Goal: Transaction & Acquisition: Book appointment/travel/reservation

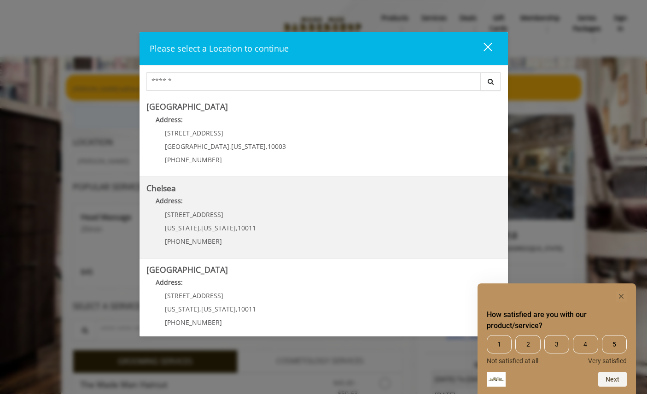
click at [272, 223] on link "Chelsea Address: 169/170 W 23rd St New York , New York , 10011 (917) 639-3902" at bounding box center [324, 217] width 355 height 67
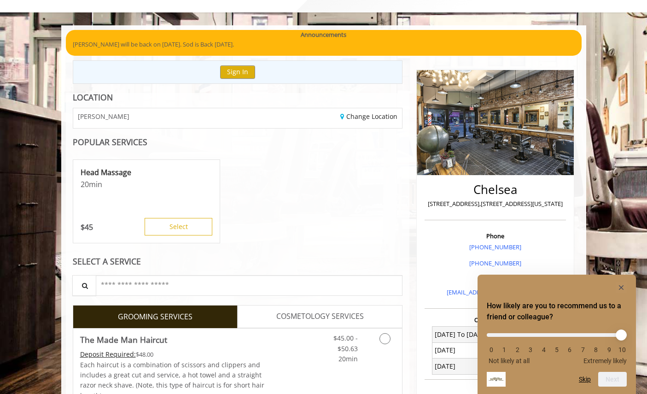
scroll to position [45, 0]
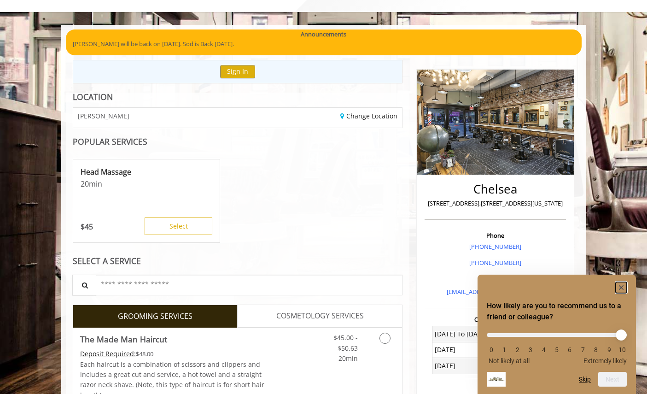
click at [623, 288] on icon "Hide survey" at bounding box center [621, 287] width 5 height 5
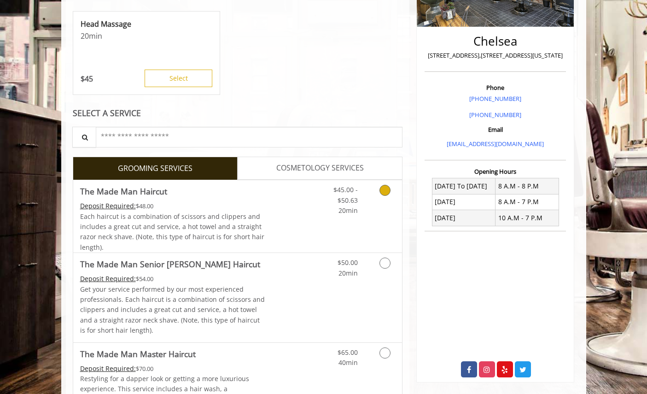
scroll to position [201, 0]
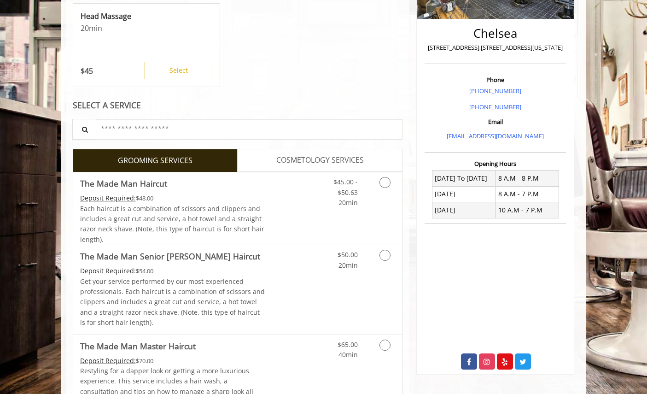
click at [303, 156] on span "COSMETOLOGY SERVICES" at bounding box center [320, 160] width 88 height 12
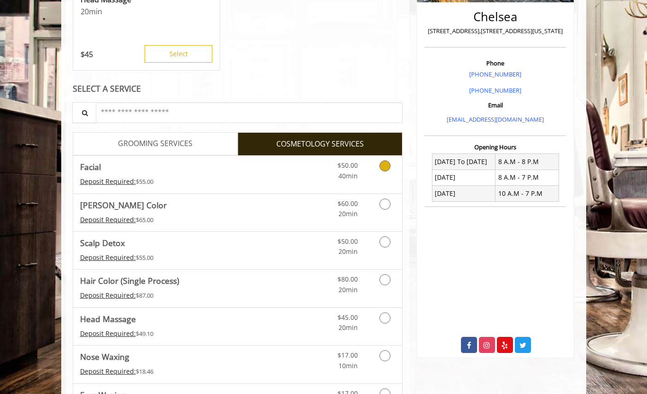
scroll to position [220, 0]
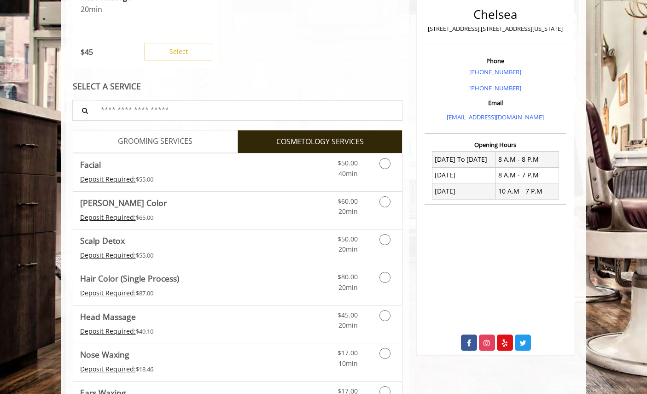
click at [164, 134] on link "GROOMING SERVICES" at bounding box center [155, 141] width 165 height 23
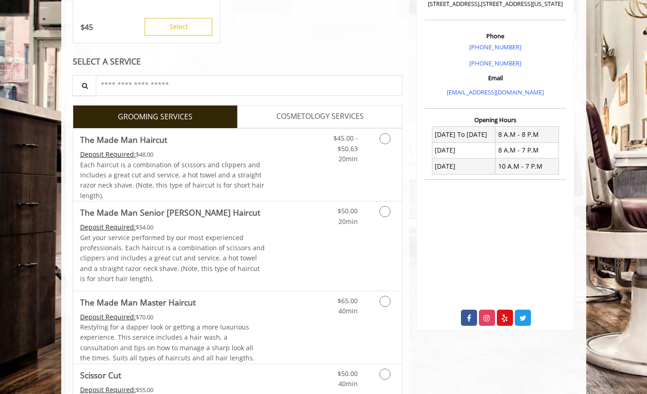
scroll to position [258, 0]
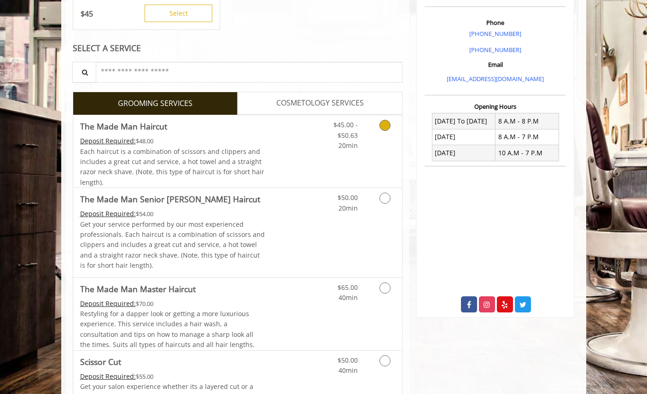
click at [390, 133] on link "Grooming services" at bounding box center [383, 132] width 23 height 35
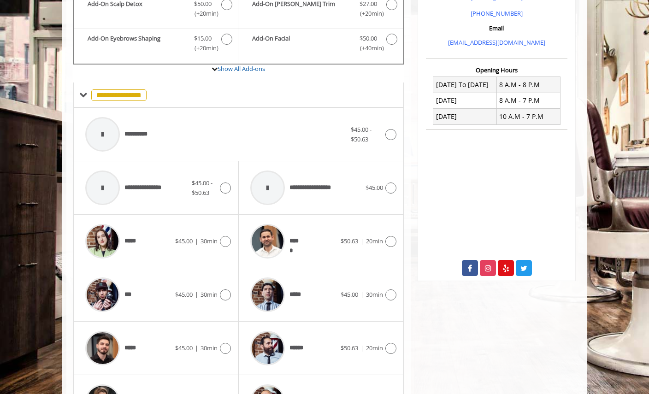
scroll to position [257, 0]
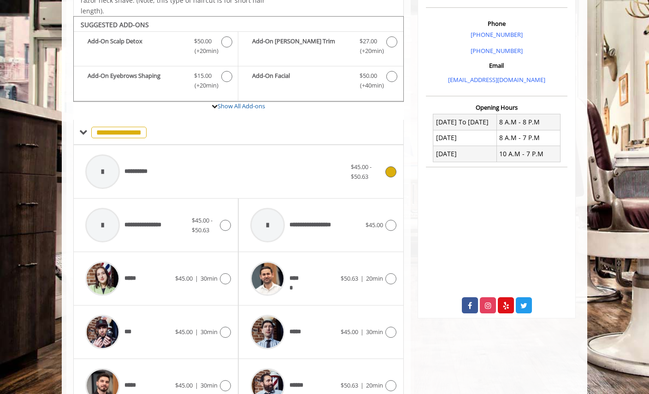
click at [387, 173] on icon at bounding box center [390, 171] width 11 height 11
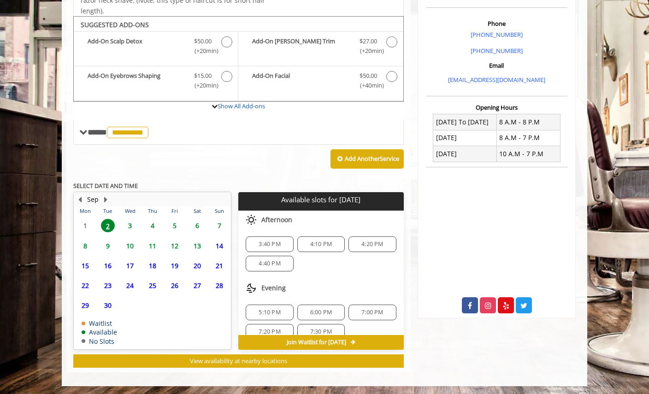
click at [169, 161] on div "Add Another Service" at bounding box center [238, 159] width 330 height 29
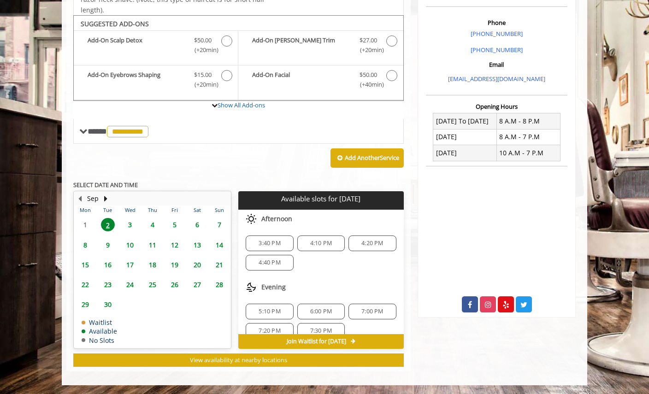
click at [129, 223] on span "3" at bounding box center [130, 224] width 14 height 13
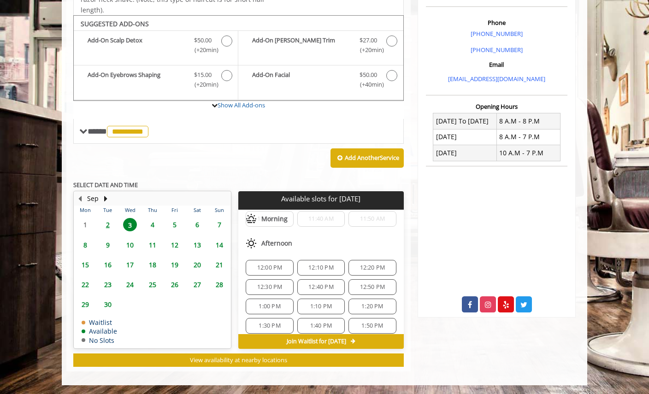
scroll to position [165, 0]
click at [269, 301] on span "1:00 PM" at bounding box center [269, 301] width 22 height 7
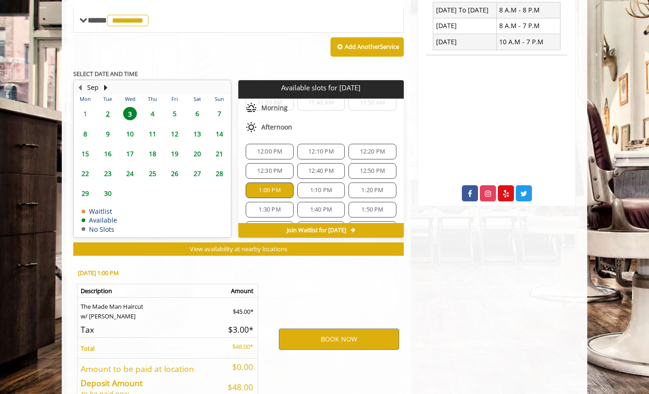
scroll to position [424, 0]
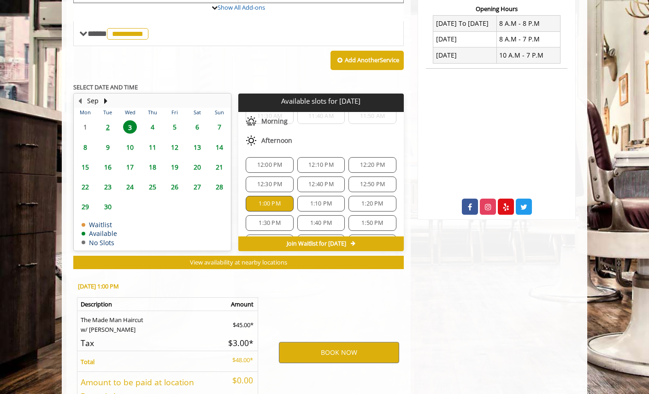
click at [323, 201] on span "1:10 PM" at bounding box center [321, 203] width 22 height 7
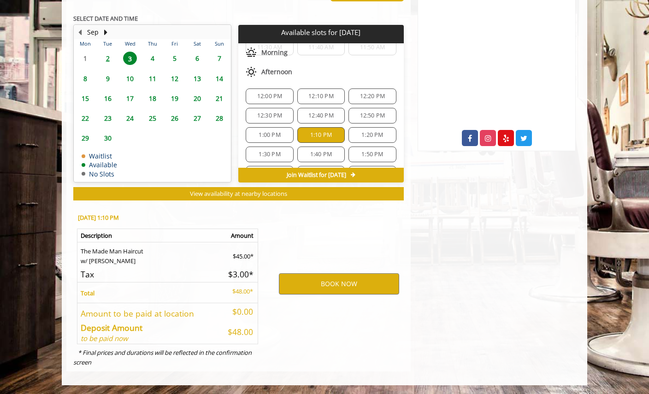
click at [318, 120] on div "12:40 PM" at bounding box center [320, 116] width 47 height 16
click at [297, 110] on div "12:40 PM" at bounding box center [320, 116] width 47 height 16
click at [311, 100] on div "12:10 PM" at bounding box center [320, 96] width 47 height 16
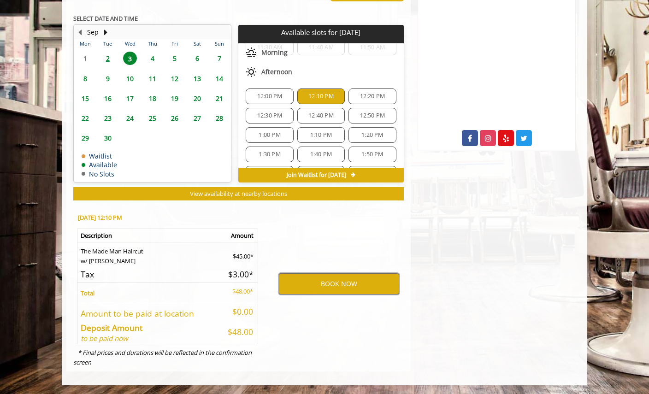
click at [279, 129] on div "1:00 PM" at bounding box center [269, 135] width 47 height 16
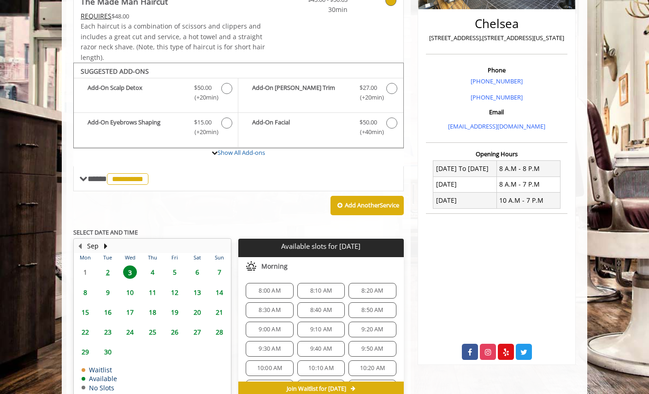
scroll to position [210, 0]
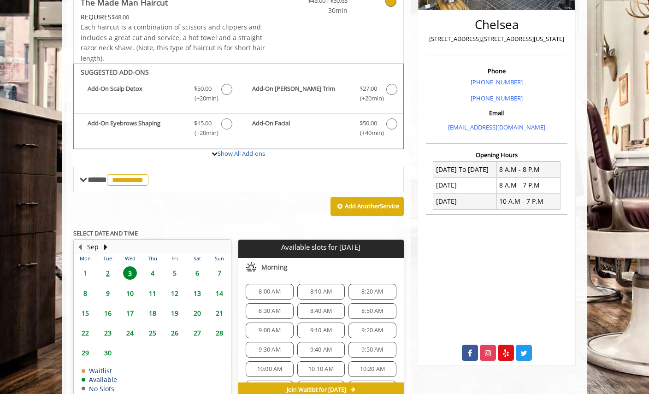
click at [352, 249] on p "Available slots for [DATE]" at bounding box center [321, 247] width 158 height 8
click at [335, 250] on p "Available slots for [DATE]" at bounding box center [321, 247] width 158 height 8
click at [150, 270] on span "4" at bounding box center [153, 272] width 14 height 13
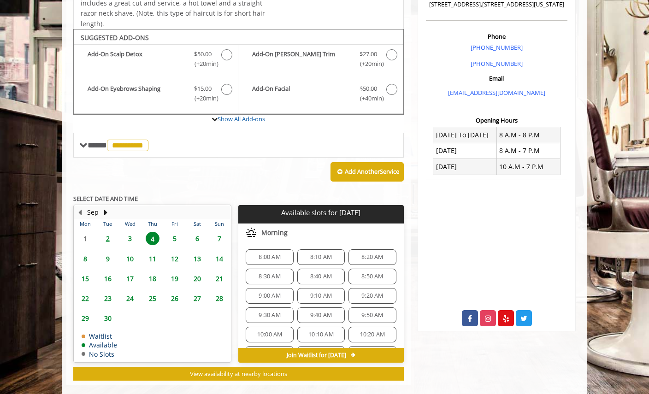
scroll to position [258, 0]
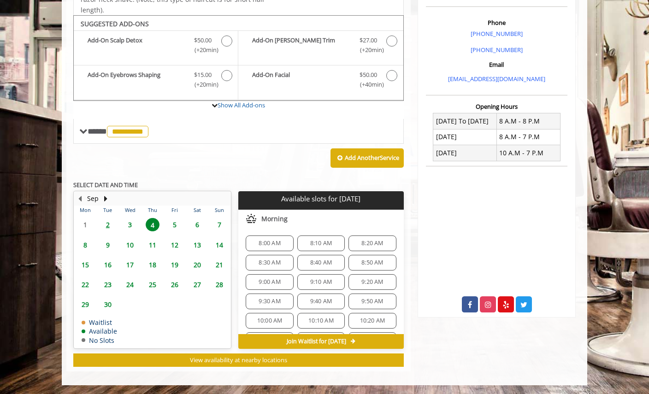
click at [262, 237] on div "8:00 AM" at bounding box center [269, 243] width 47 height 16
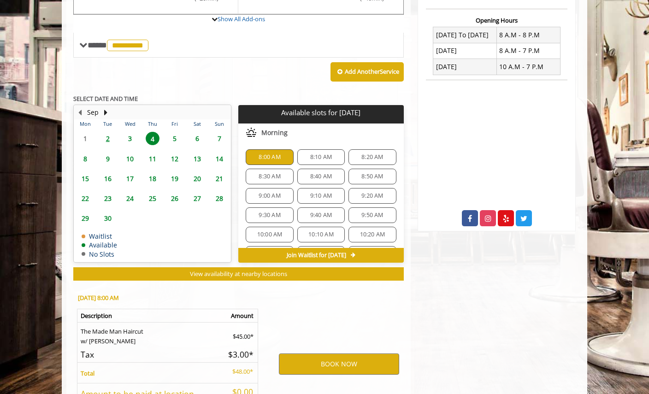
scroll to position [424, 0]
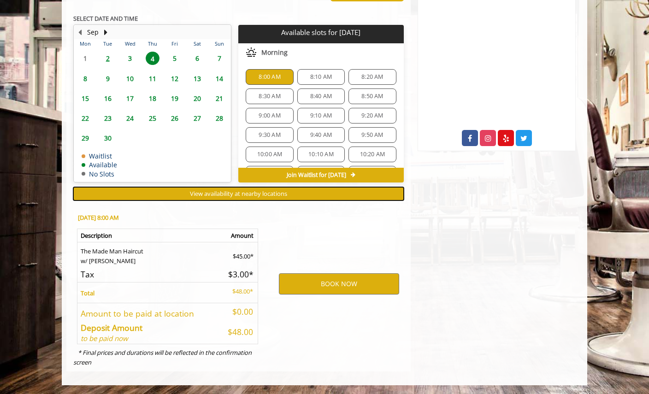
click at [237, 189] on span "View availability at nearby locations" at bounding box center [238, 193] width 97 height 8
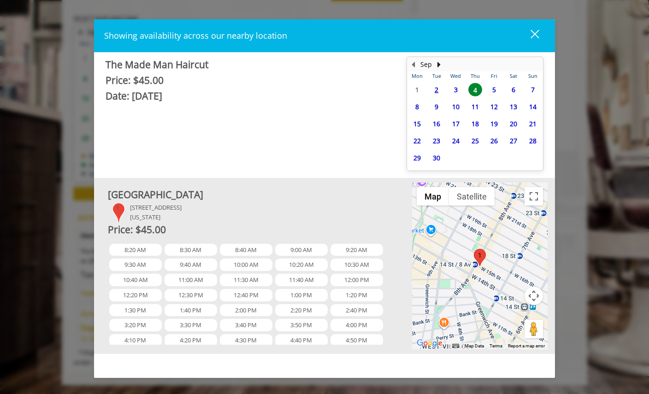
click at [538, 31] on div "close dialog" at bounding box center [534, 33] width 9 height 9
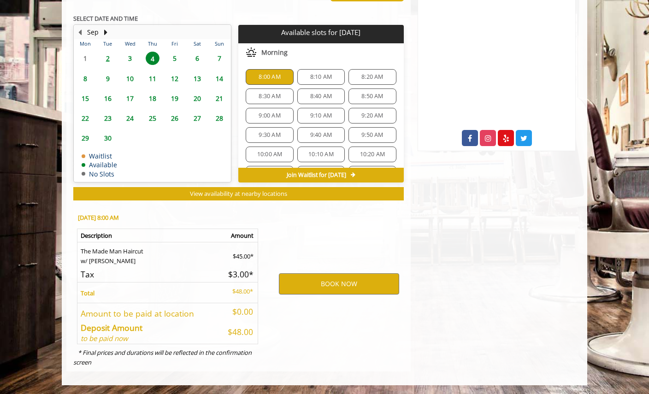
click at [333, 176] on span "Join Waitlist for [DATE]" at bounding box center [316, 174] width 59 height 7
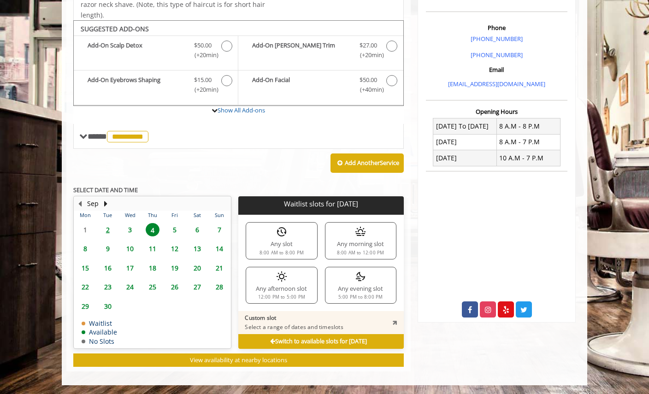
click at [111, 227] on span "2" at bounding box center [108, 229] width 14 height 13
click at [130, 226] on span "3" at bounding box center [130, 229] width 14 height 13
click at [270, 340] on icon at bounding box center [272, 342] width 5 height 6
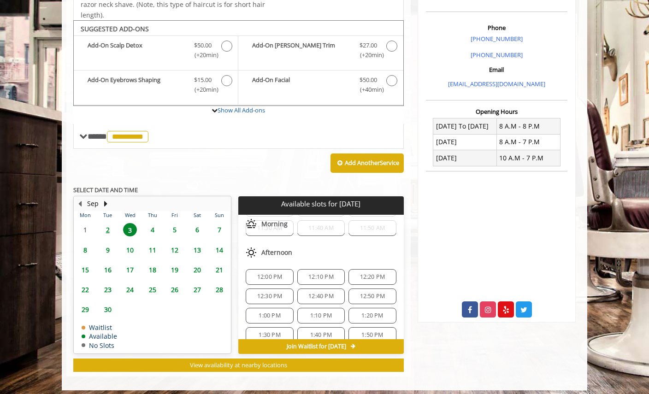
scroll to position [156, 0]
click at [278, 318] on span "1:00 PM" at bounding box center [269, 315] width 22 height 7
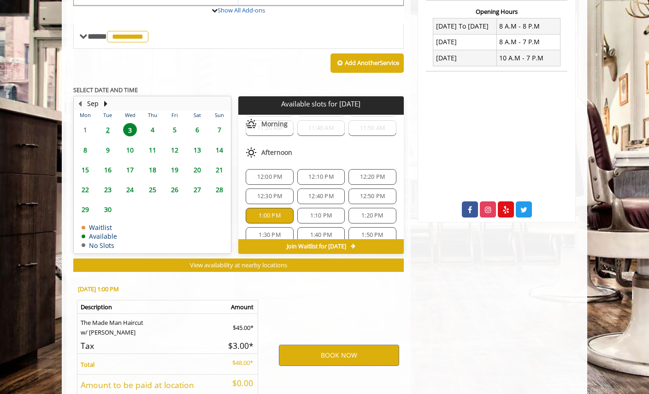
scroll to position [424, 0]
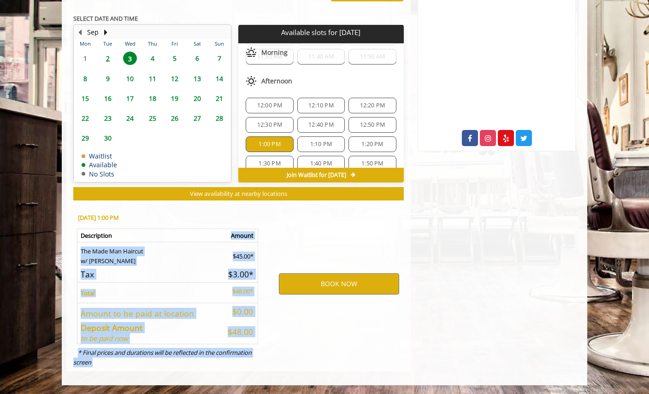
drag, startPoint x: 79, startPoint y: 238, endPoint x: 279, endPoint y: 341, distance: 225.4
click at [279, 341] on div "[DATE] 1:00 PM Description Amount The Made Man Haircut w/ Any [PERSON_NAME] $45…" at bounding box center [238, 288] width 344 height 166
click at [328, 222] on div "BOOK NOW" at bounding box center [338, 283] width 143 height 157
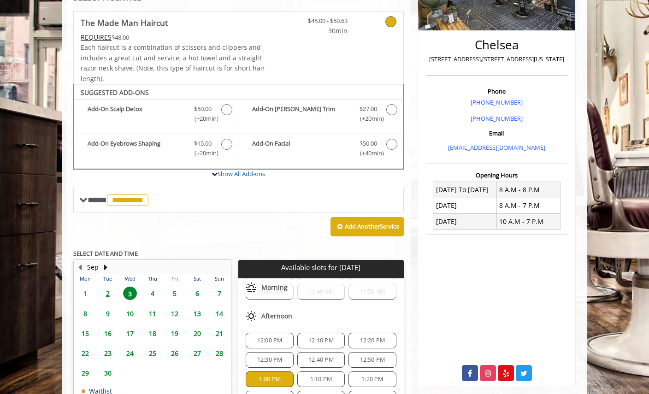
scroll to position [195, 0]
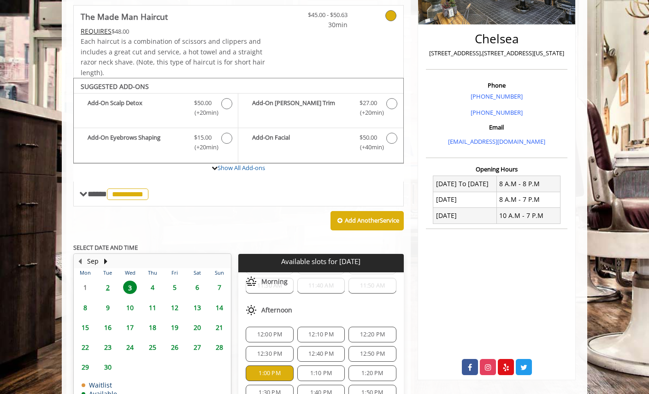
click at [357, 261] on p "Available slots for [DATE]" at bounding box center [321, 262] width 158 height 8
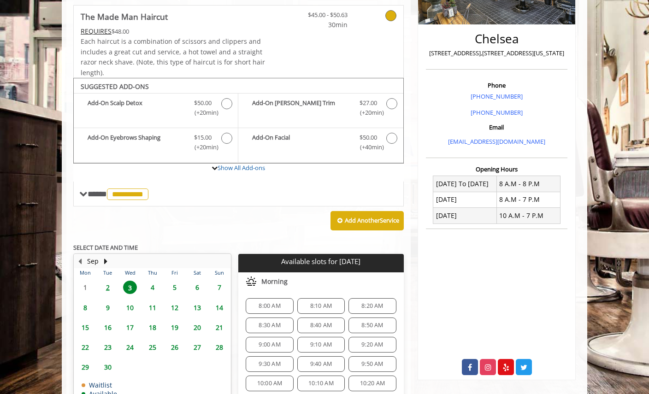
scroll to position [0, 0]
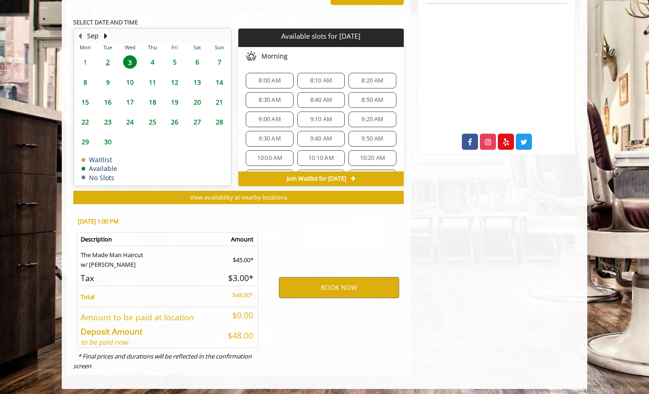
click at [175, 120] on span "26" at bounding box center [175, 121] width 14 height 13
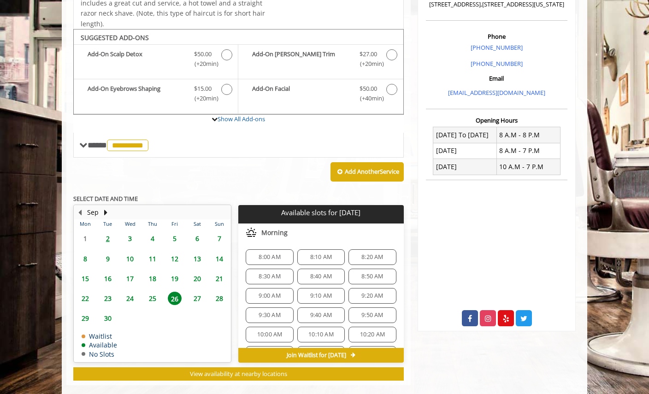
scroll to position [258, 0]
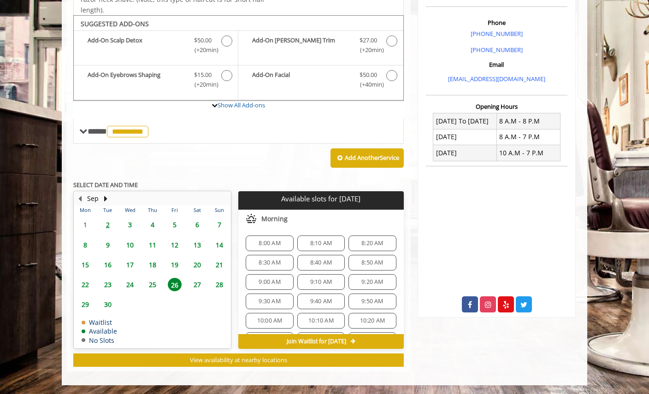
click at [334, 284] on span "9:10 AM" at bounding box center [320, 281] width 39 height 7
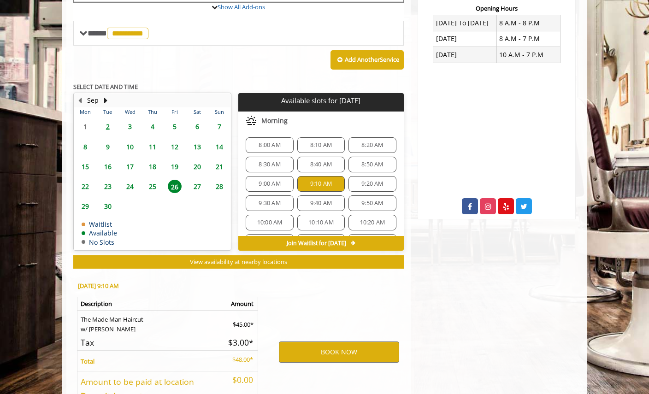
scroll to position [424, 0]
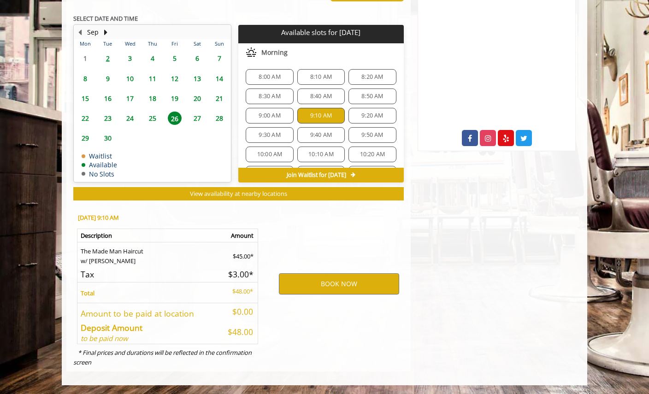
click at [252, 83] on div "8:00 AM" at bounding box center [269, 77] width 47 height 16
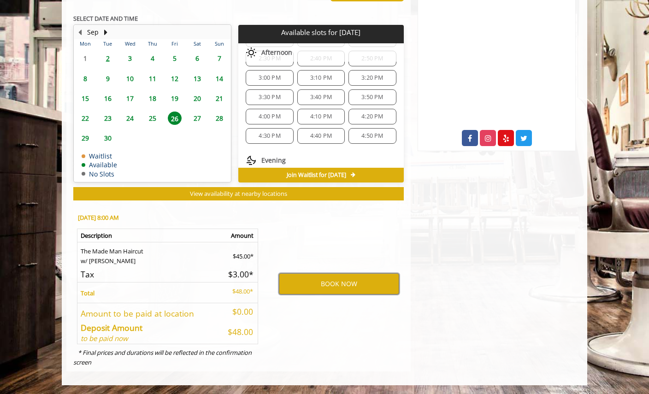
scroll to position [428, 0]
click at [310, 149] on span "7:40 PM" at bounding box center [321, 152] width 22 height 7
click at [106, 31] on button "Next Month" at bounding box center [105, 32] width 7 height 10
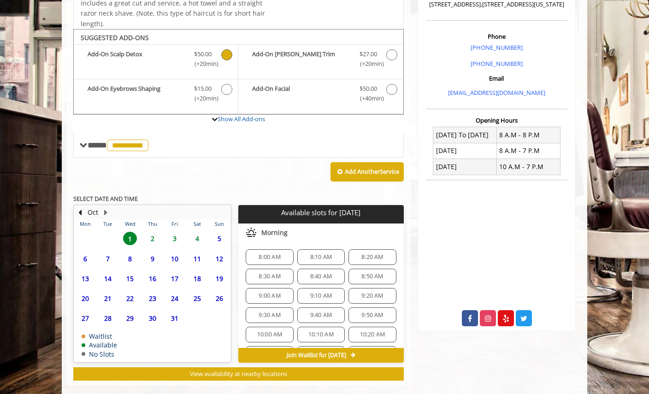
scroll to position [258, 0]
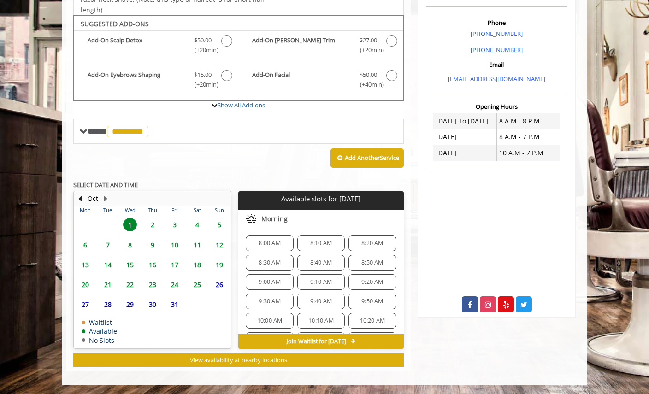
click at [222, 264] on span "19" at bounding box center [219, 264] width 14 height 13
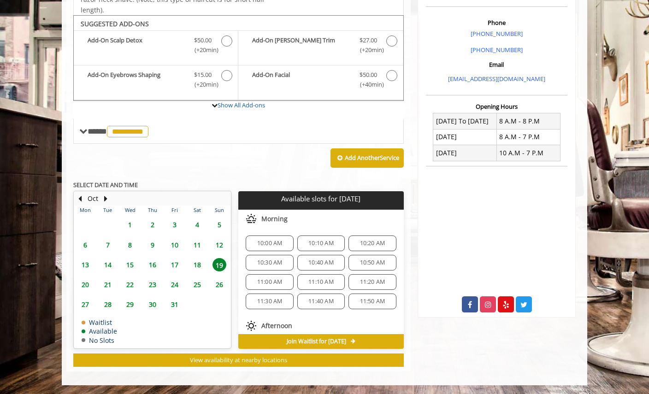
click at [284, 276] on div "11:00 AM" at bounding box center [269, 282] width 47 height 16
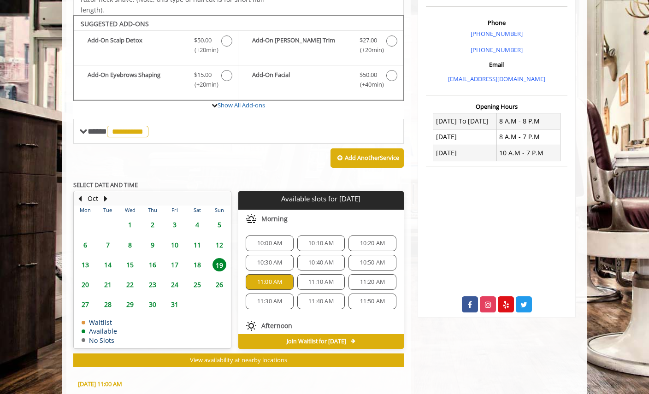
scroll to position [424, 0]
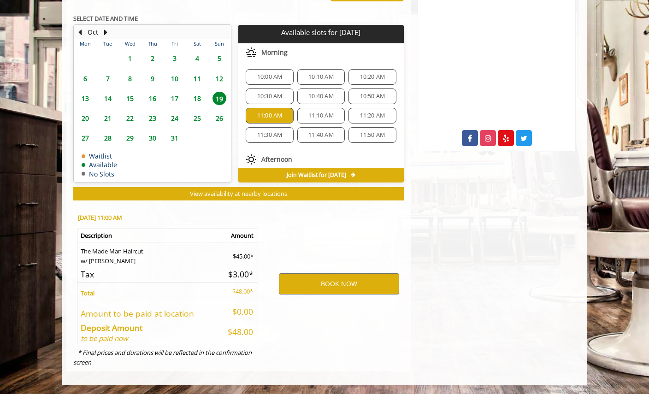
click at [331, 122] on div "11:10 AM" at bounding box center [320, 116] width 47 height 16
click at [372, 108] on div "11:20 AM" at bounding box center [371, 116] width 47 height 16
click at [368, 131] on span "11:50 AM" at bounding box center [372, 134] width 25 height 7
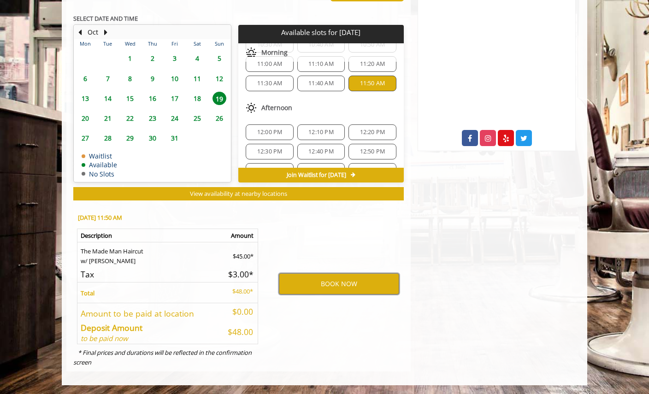
scroll to position [170, 0]
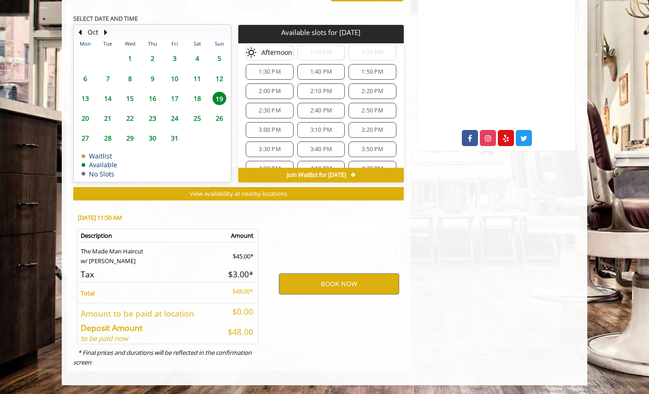
click at [172, 120] on span "24" at bounding box center [175, 117] width 14 height 13
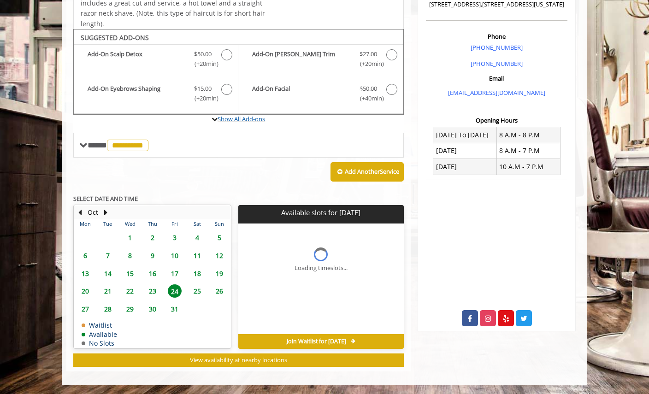
scroll to position [0, 0]
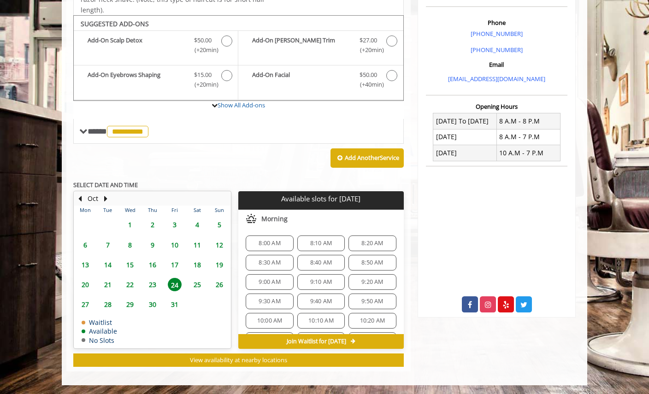
click at [284, 268] on div "8:30 AM" at bounding box center [269, 263] width 47 height 16
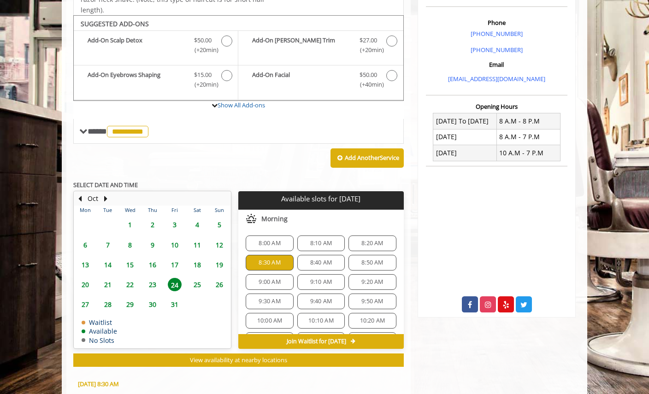
scroll to position [424, 0]
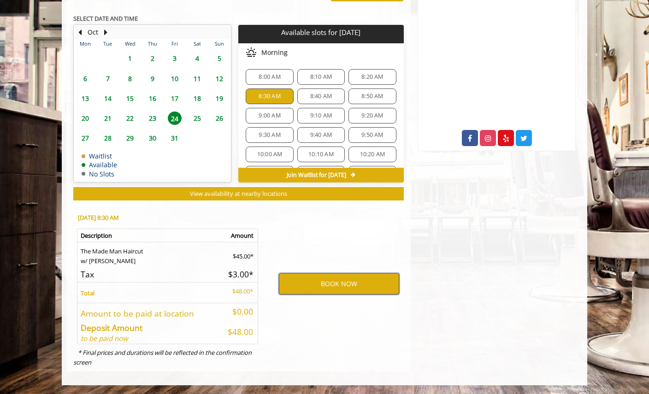
click at [309, 287] on button "BOOK NOW" at bounding box center [339, 283] width 120 height 21
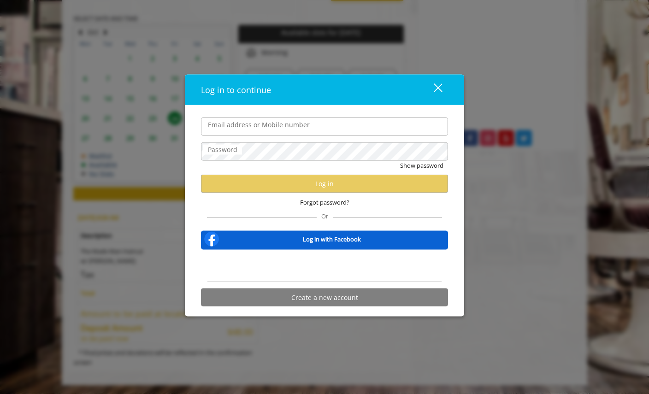
click at [438, 90] on div "close" at bounding box center [432, 90] width 18 height 14
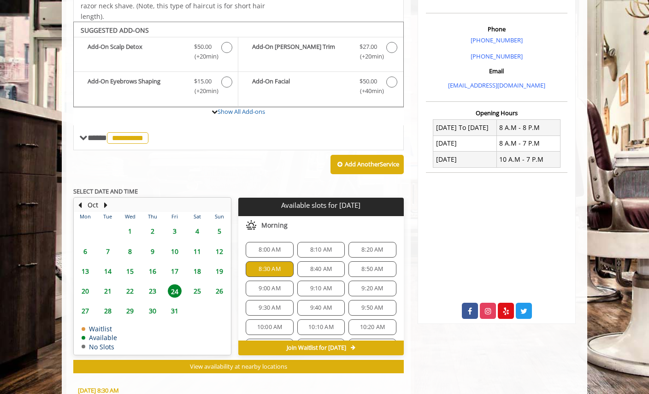
scroll to position [264, 0]
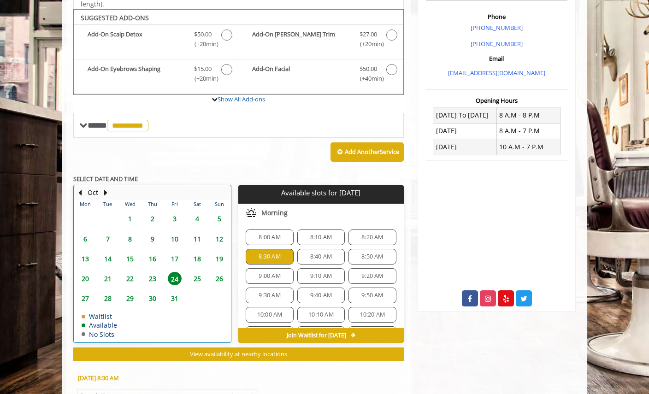
click at [86, 192] on div "Oct" at bounding box center [92, 193] width 18 height 12
click at [82, 192] on button "Previous Month" at bounding box center [79, 193] width 7 height 10
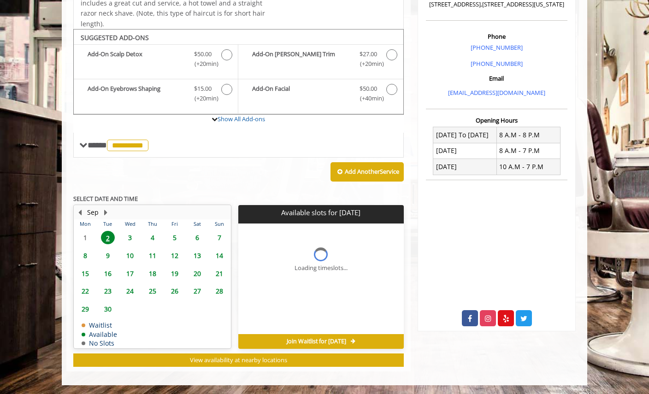
scroll to position [258, 0]
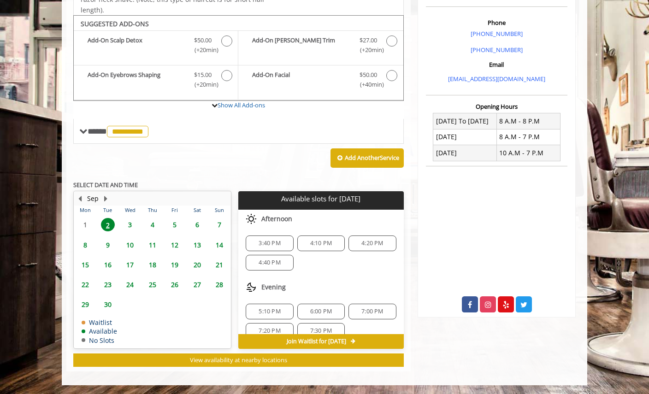
click at [129, 223] on span "3" at bounding box center [130, 224] width 14 height 13
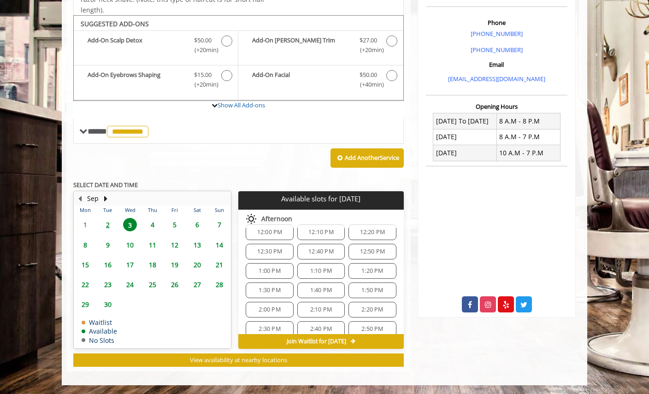
scroll to position [195, 0]
click at [274, 274] on span "1:00 PM" at bounding box center [269, 271] width 22 height 7
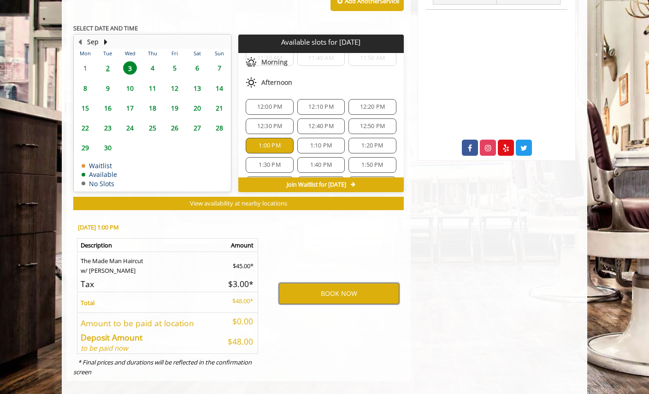
scroll to position [180, 0]
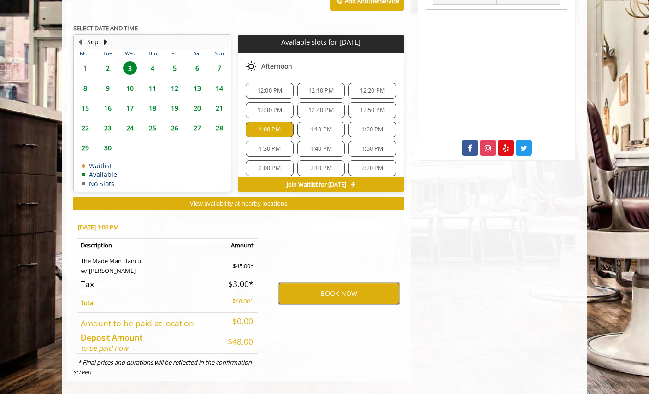
click at [332, 294] on button "BOOK NOW" at bounding box center [339, 293] width 120 height 21
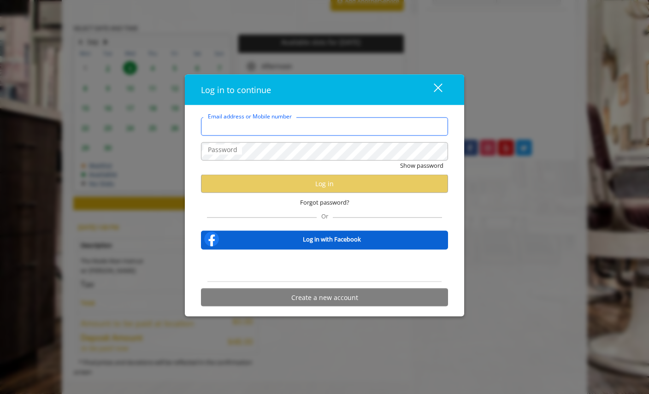
click at [261, 128] on input "Email address or Mobile number" at bounding box center [324, 126] width 247 height 18
type input "**********"
click at [330, 298] on button "Create a new account" at bounding box center [324, 297] width 247 height 18
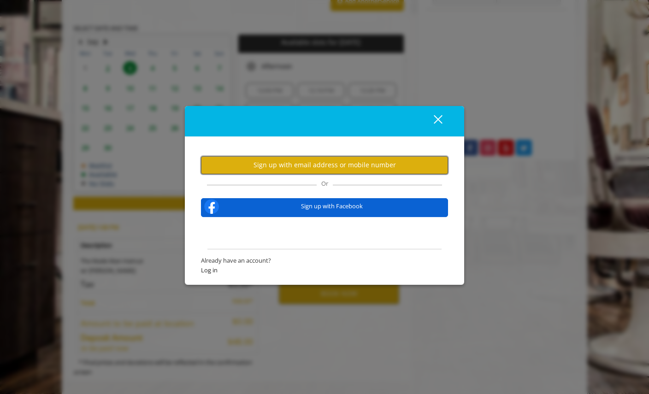
click at [282, 162] on button "Sign up with email address or mobile number" at bounding box center [324, 165] width 247 height 18
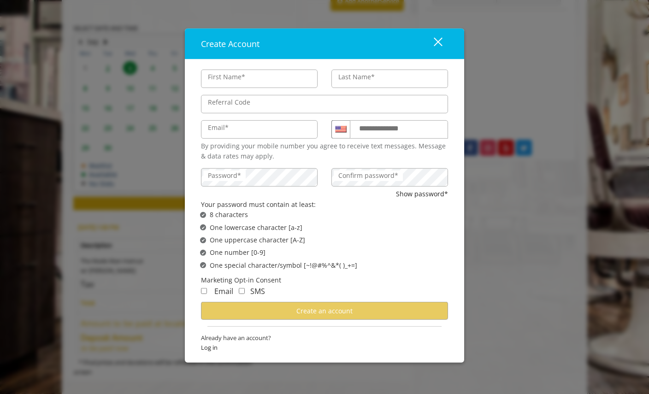
type input "********"
type input "**********"
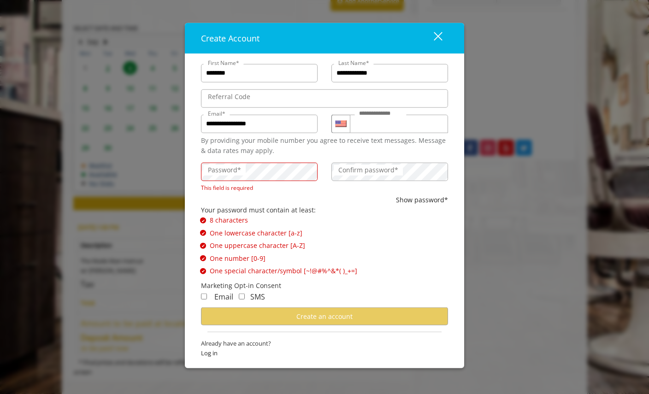
click at [216, 169] on label "Password*" at bounding box center [224, 170] width 42 height 10
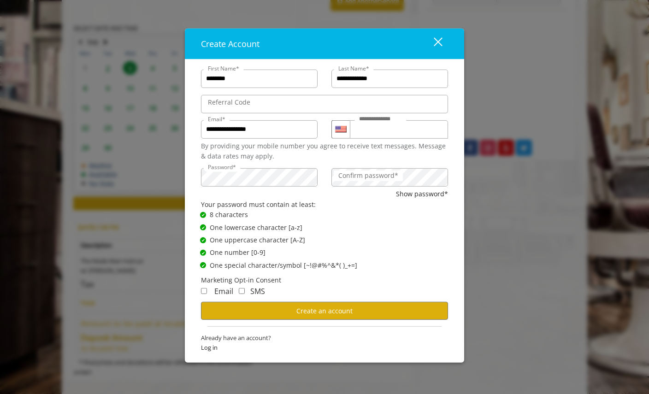
click at [248, 294] on div "SMS" at bounding box center [249, 291] width 32 height 12
click at [246, 291] on div "SMS" at bounding box center [249, 291] width 32 height 12
click at [209, 293] on div "Email" at bounding box center [217, 291] width 32 height 12
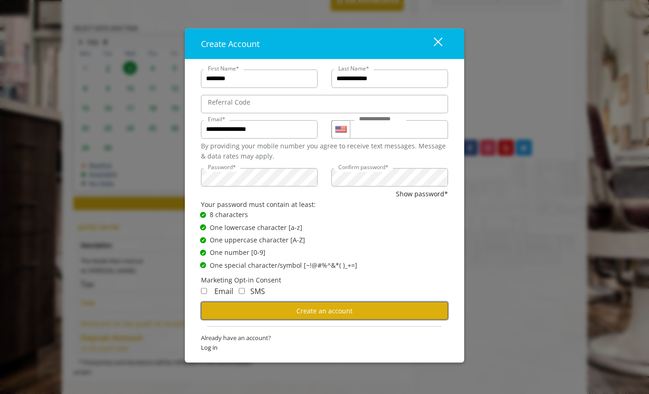
click at [259, 309] on button "Create an account" at bounding box center [324, 311] width 247 height 18
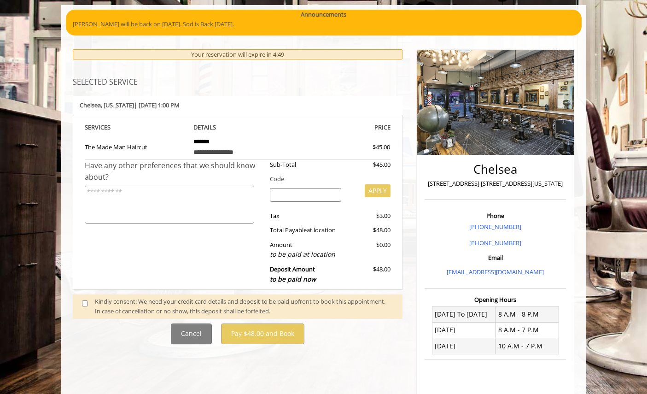
scroll to position [76, 0]
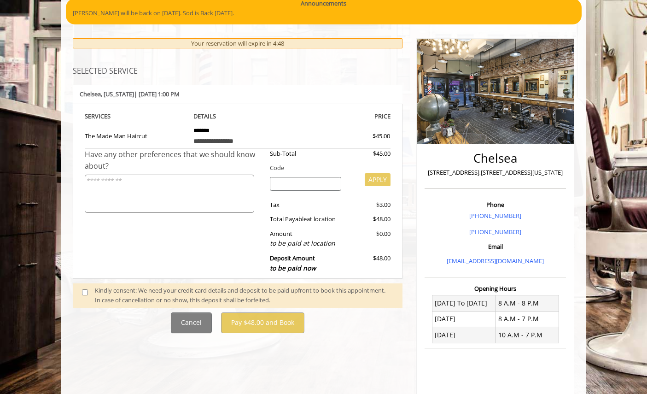
click at [84, 288] on span at bounding box center [88, 295] width 27 height 19
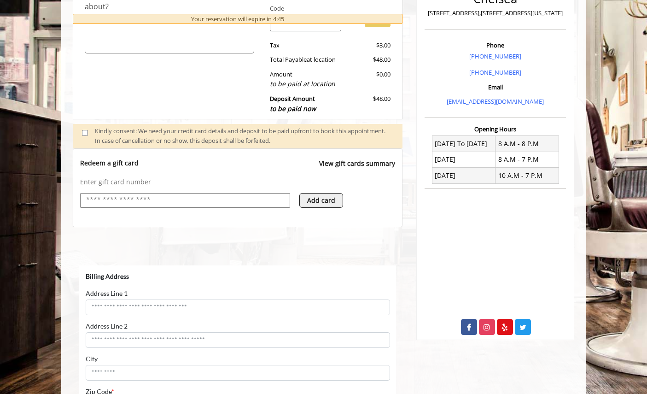
scroll to position [0, 0]
click at [168, 204] on input "text" at bounding box center [185, 199] width 200 height 11
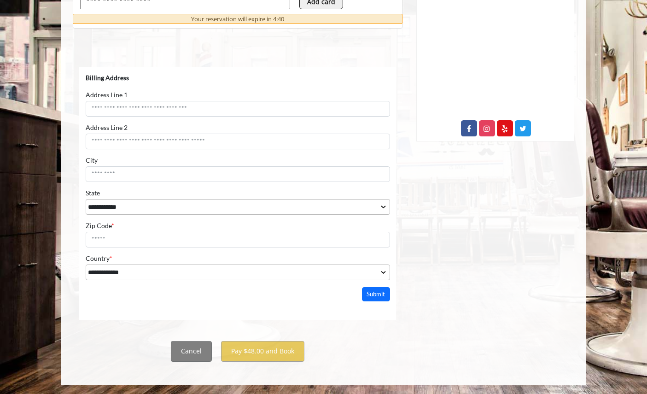
scroll to position [151, 0]
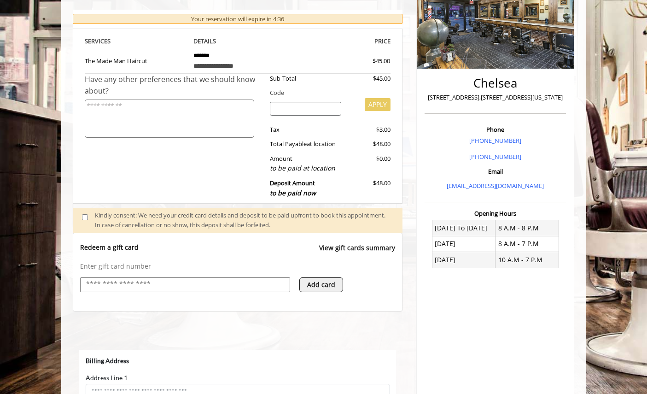
drag, startPoint x: 315, startPoint y: 283, endPoint x: 270, endPoint y: 272, distance: 46.5
click at [272, 273] on div "Enter gift card number Add card" at bounding box center [238, 282] width 316 height 40
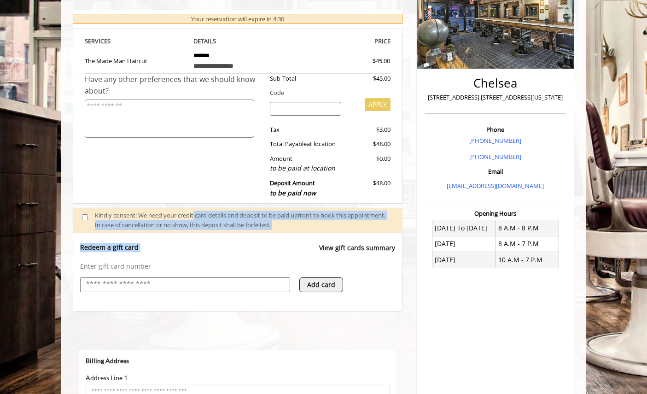
drag, startPoint x: 195, startPoint y: 212, endPoint x: 305, endPoint y: 232, distance: 112.0
click at [305, 232] on div "**********" at bounding box center [238, 303] width 330 height 681
click at [305, 233] on div "Redeem a gift card View gift cards summary Enter gift card number Add card" at bounding box center [238, 272] width 330 height 79
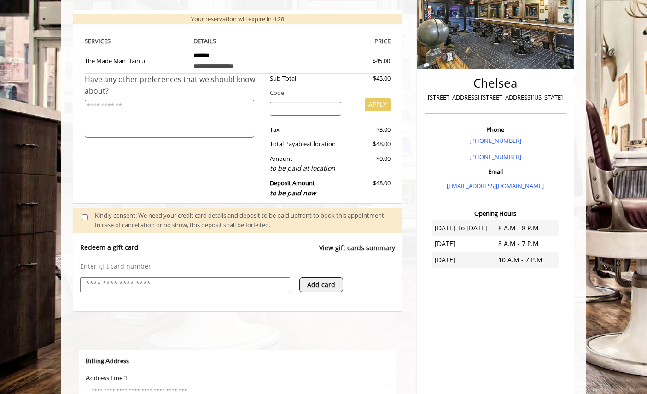
click at [78, 219] on span at bounding box center [88, 220] width 27 height 19
click at [151, 287] on input "text" at bounding box center [185, 284] width 200 height 11
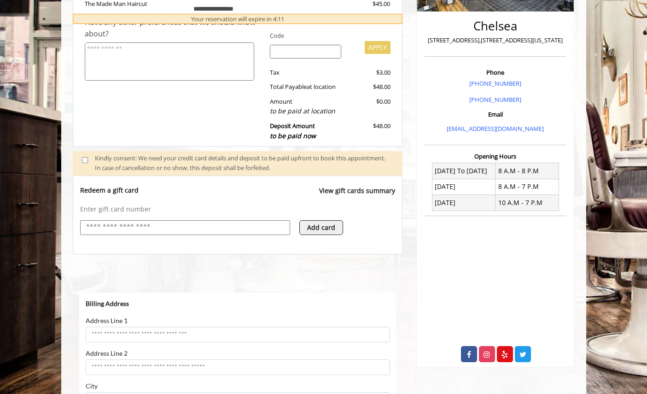
scroll to position [217, 0]
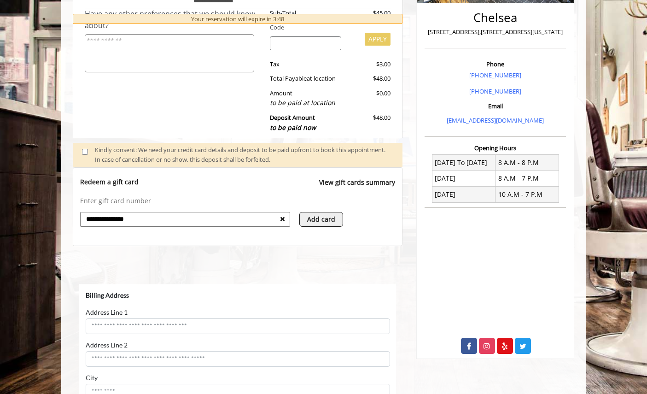
type input "**********"
click at [331, 221] on button "Add card" at bounding box center [321, 219] width 44 height 15
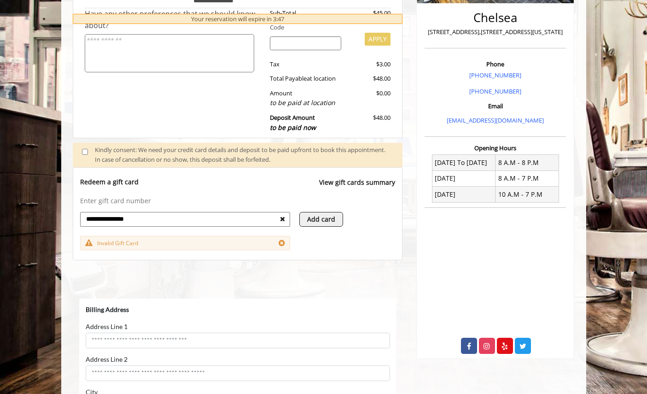
click at [234, 218] on input "**********" at bounding box center [182, 218] width 195 height 11
drag, startPoint x: 227, startPoint y: 218, endPoint x: 70, endPoint y: 218, distance: 156.2
click at [70, 218] on div "**********" at bounding box center [238, 246] width 344 height 714
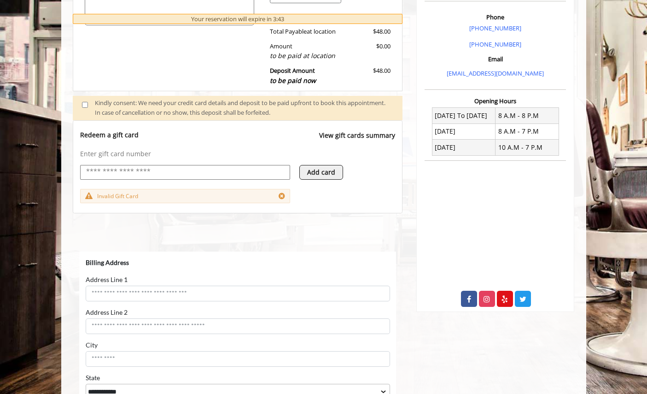
scroll to position [285, 0]
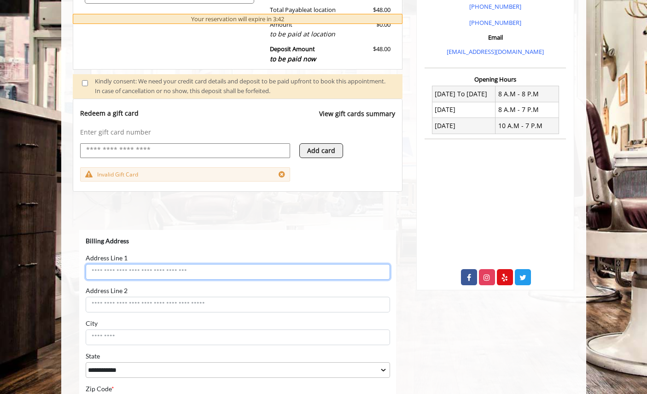
click at [146, 273] on input "Address Line 1" at bounding box center [237, 272] width 305 height 16
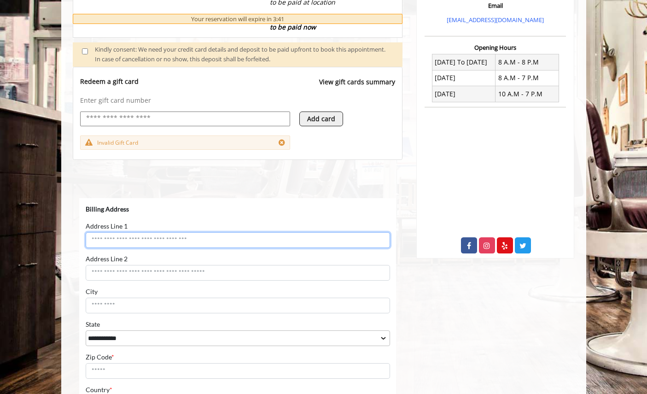
scroll to position [325, 0]
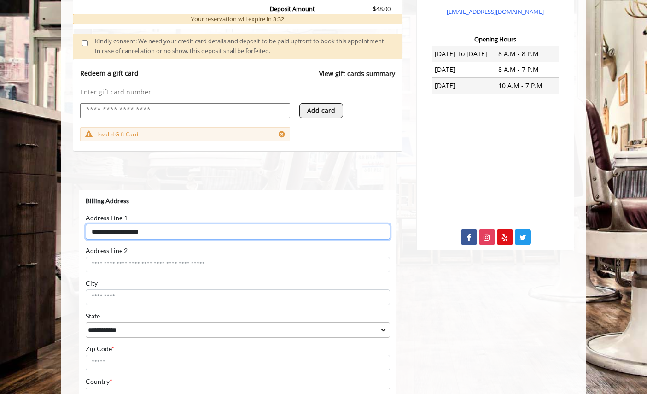
type input "**********"
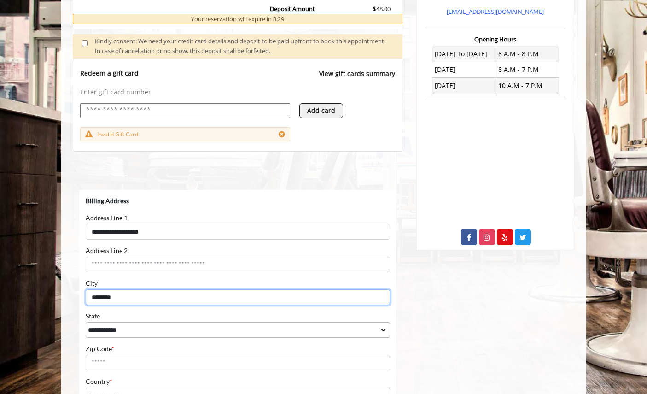
type input "********"
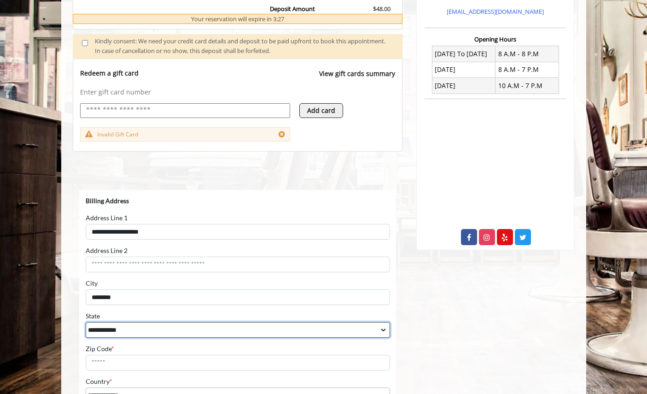
click at [154, 336] on select "**********" at bounding box center [237, 330] width 305 height 16
select select "**"
click at [85, 322] on select "**********" at bounding box center [237, 330] width 305 height 16
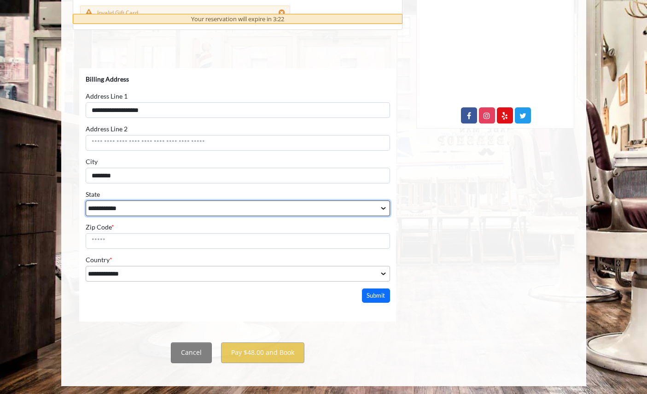
scroll to position [448, 0]
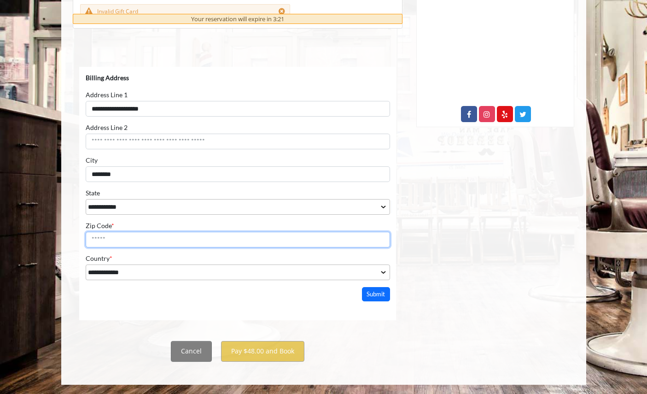
click at [134, 231] on input "Zip Code *" at bounding box center [237, 239] width 305 height 16
type input "*"
type input "*****"
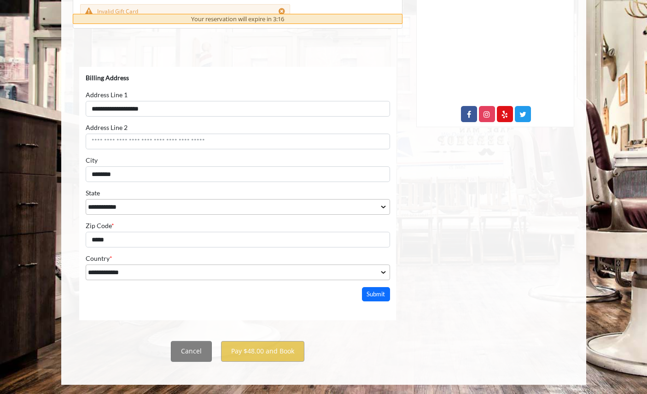
click at [295, 301] on html "**********" at bounding box center [237, 183] width 317 height 235
click at [380, 292] on button "Submit" at bounding box center [376, 294] width 29 height 14
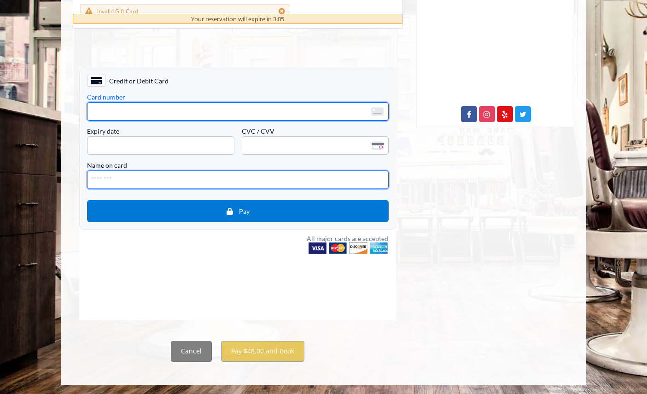
type input "**********"
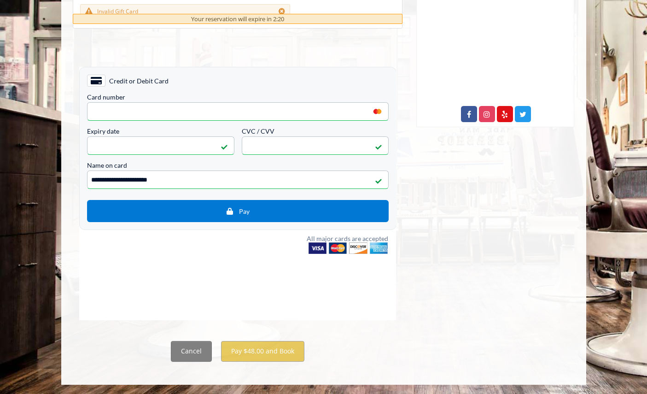
click at [145, 253] on html "**********" at bounding box center [237, 159] width 317 height 187
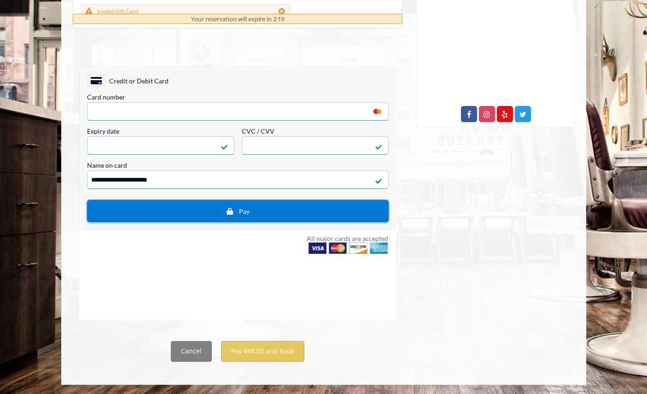
click at [177, 208] on span "Pay" at bounding box center [238, 210] width 288 height 8
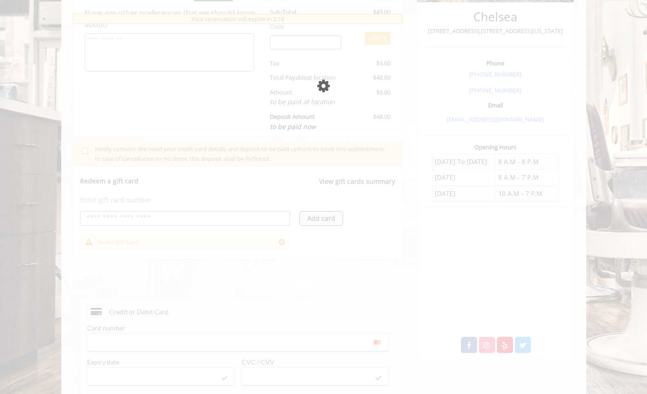
scroll to position [202, 0]
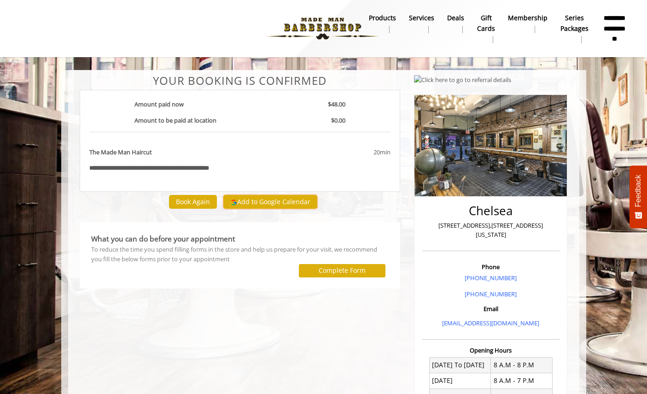
click at [259, 202] on button "Add to Google Calendar" at bounding box center [270, 202] width 94 height 14
click at [235, 319] on div "**********" at bounding box center [240, 318] width 335 height 486
click at [234, 319] on div "**********" at bounding box center [240, 318] width 335 height 486
click at [139, 326] on div "**********" at bounding box center [240, 318] width 335 height 486
click at [141, 325] on div "**********" at bounding box center [240, 318] width 335 height 486
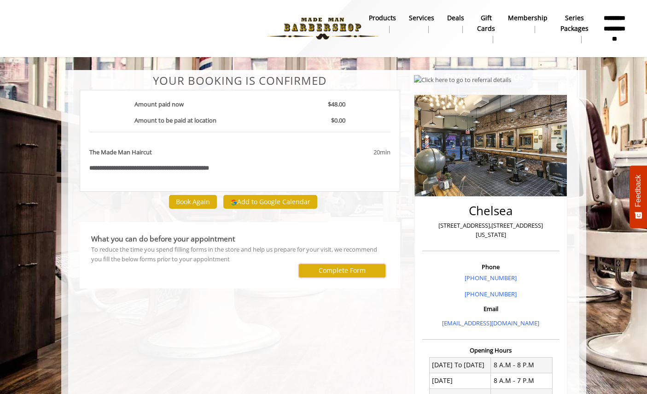
click at [332, 271] on label "Complete Form" at bounding box center [342, 270] width 47 height 7
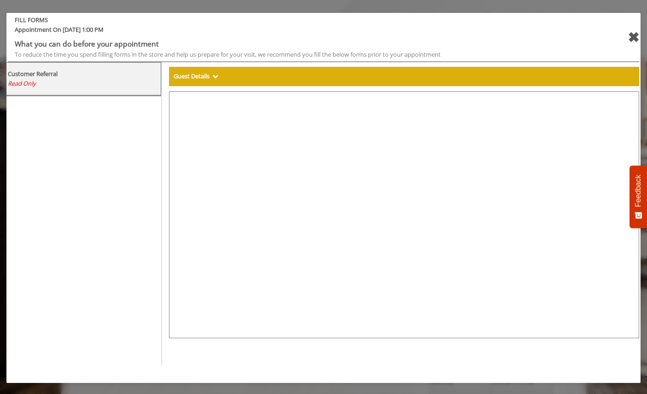
select select "***"
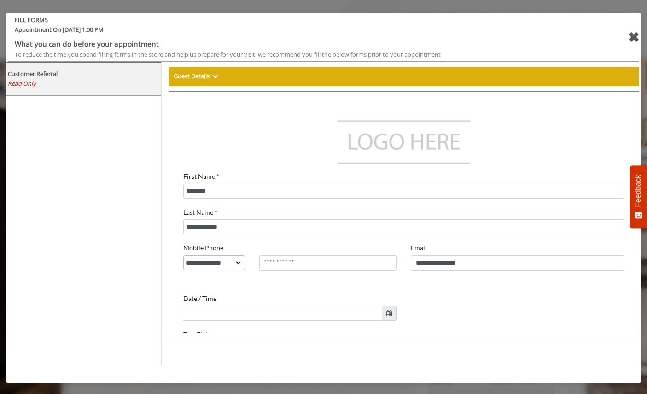
click at [632, 29] on div "✖" at bounding box center [634, 37] width 12 height 22
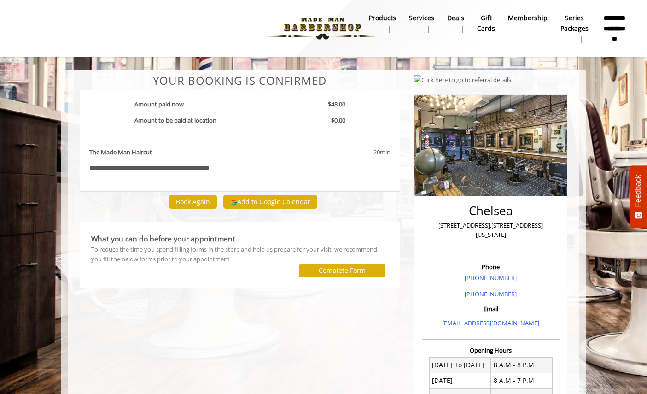
click at [135, 233] on div "What you can do before your appointment" at bounding box center [240, 239] width 298 height 12
